Goal: Navigation & Orientation: Find specific page/section

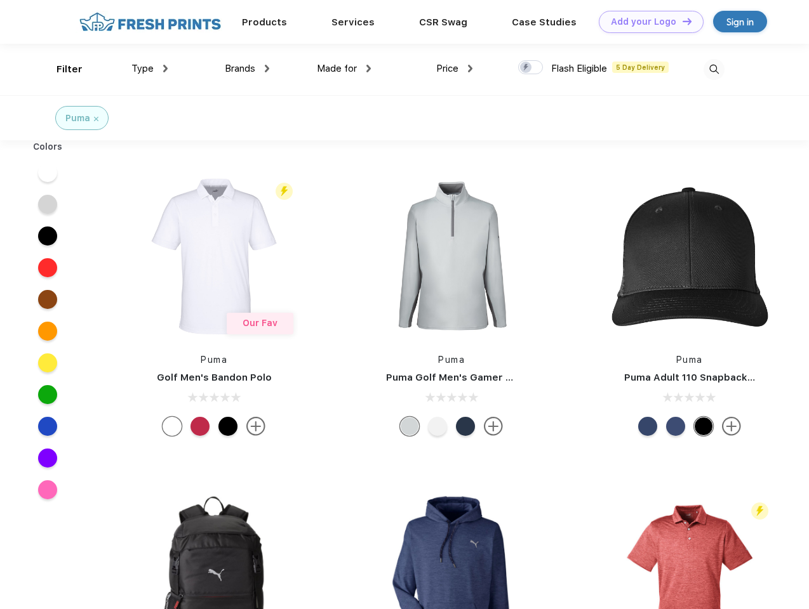
click at [646, 22] on link "Add your Logo Design Tool" at bounding box center [651, 22] width 105 height 22
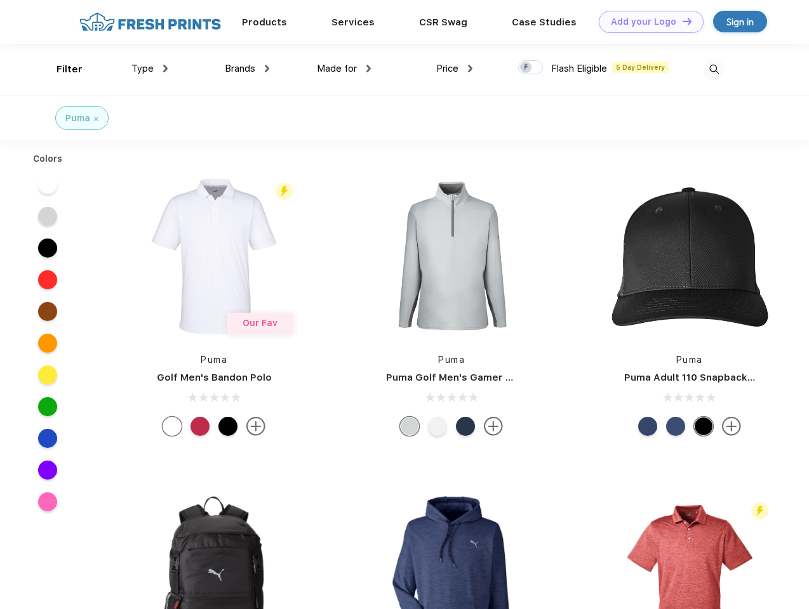
click at [0, 0] on div "Design Tool" at bounding box center [0, 0] width 0 height 0
click at [681, 21] on link "Add your Logo Design Tool" at bounding box center [651, 22] width 105 height 22
click at [61, 69] on div "Filter" at bounding box center [69, 69] width 26 height 15
click at [150, 69] on span "Type" at bounding box center [142, 68] width 22 height 11
click at [247, 69] on span "Brands" at bounding box center [240, 68] width 30 height 11
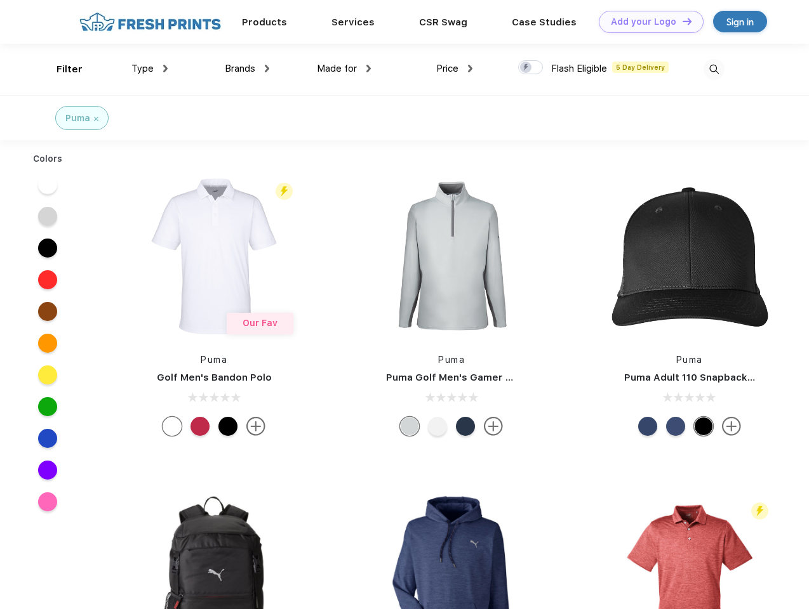
click at [344, 69] on span "Made for" at bounding box center [337, 68] width 40 height 11
click at [454, 69] on span "Price" at bounding box center [447, 68] width 22 height 11
click at [531, 68] on div at bounding box center [530, 67] width 25 height 14
click at [526, 68] on input "checkbox" at bounding box center [522, 64] width 8 height 8
click at [713, 69] on img at bounding box center [713, 69] width 21 height 21
